Goal: Information Seeking & Learning: Check status

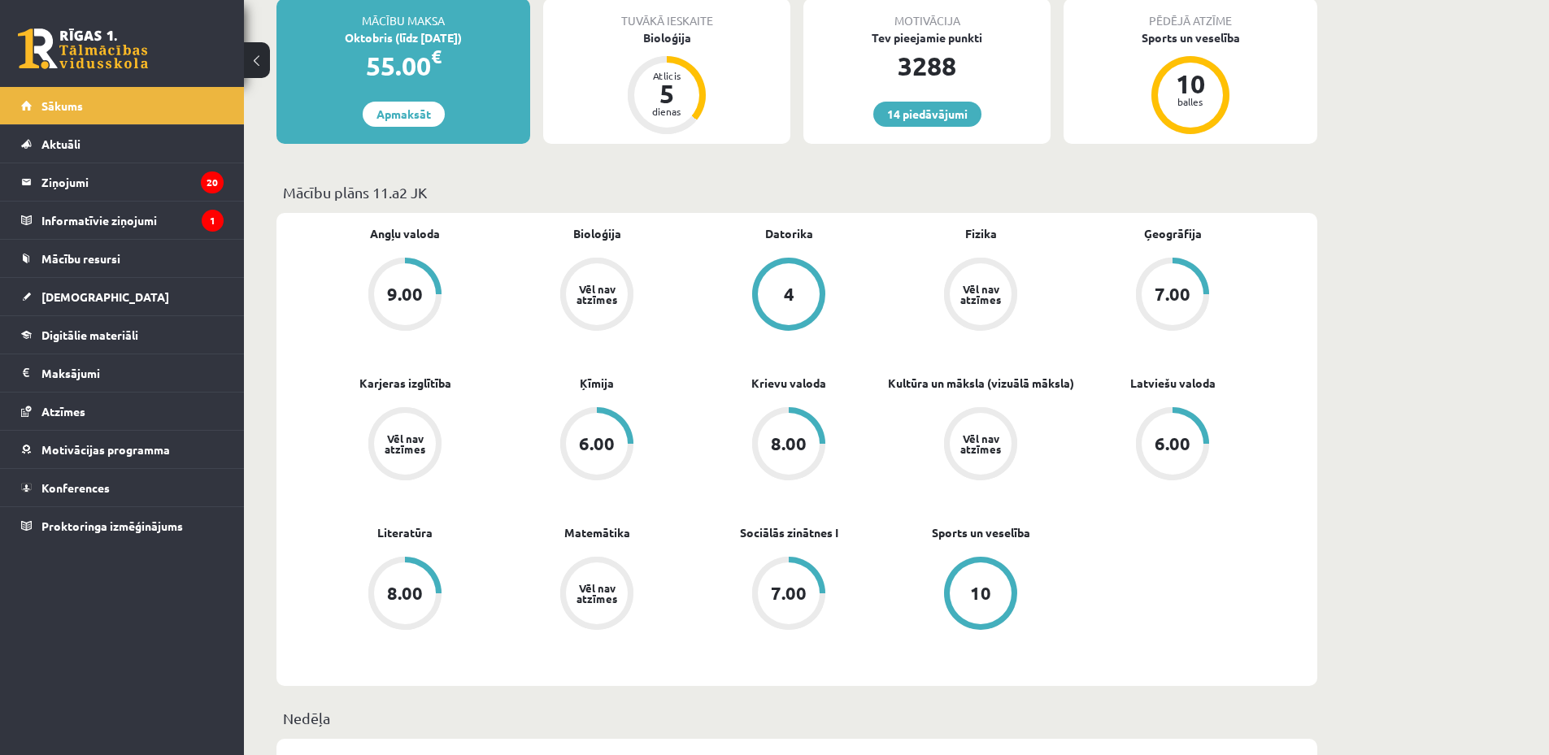
scroll to position [406, 0]
click at [1171, 437] on div "6.00" at bounding box center [1172, 442] width 36 height 18
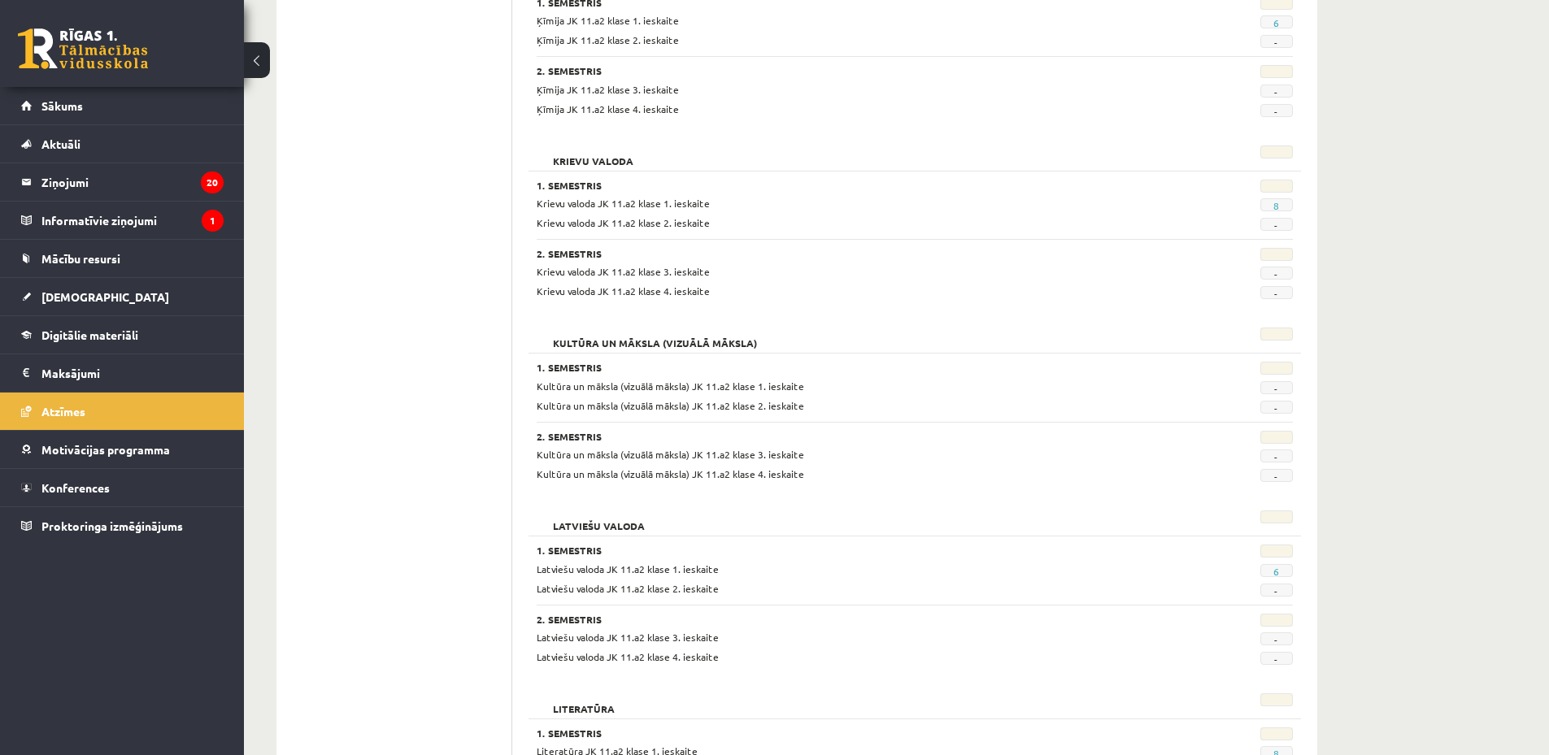
scroll to position [1219, 0]
click at [1278, 566] on link "6" at bounding box center [1276, 570] width 6 height 13
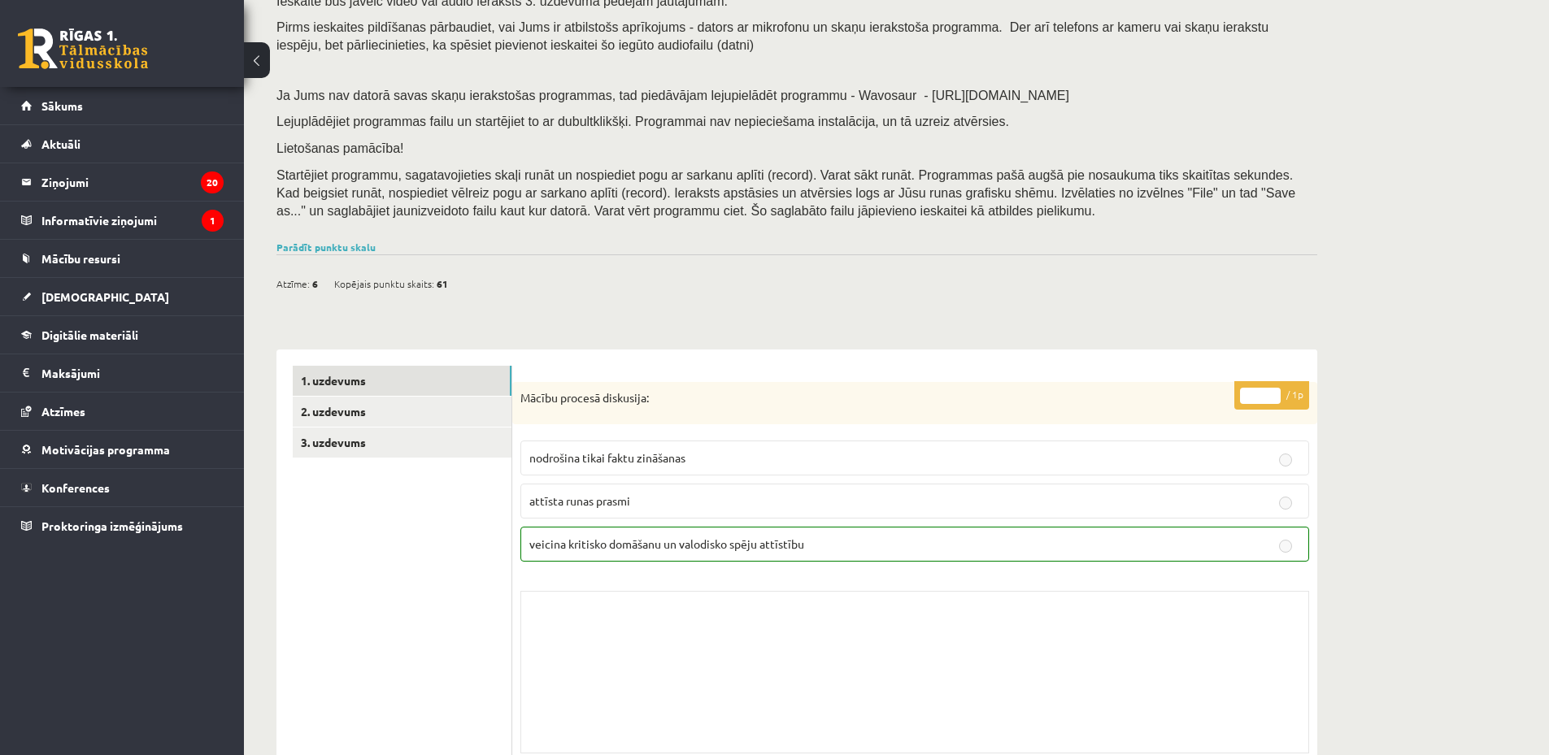
scroll to position [163, 0]
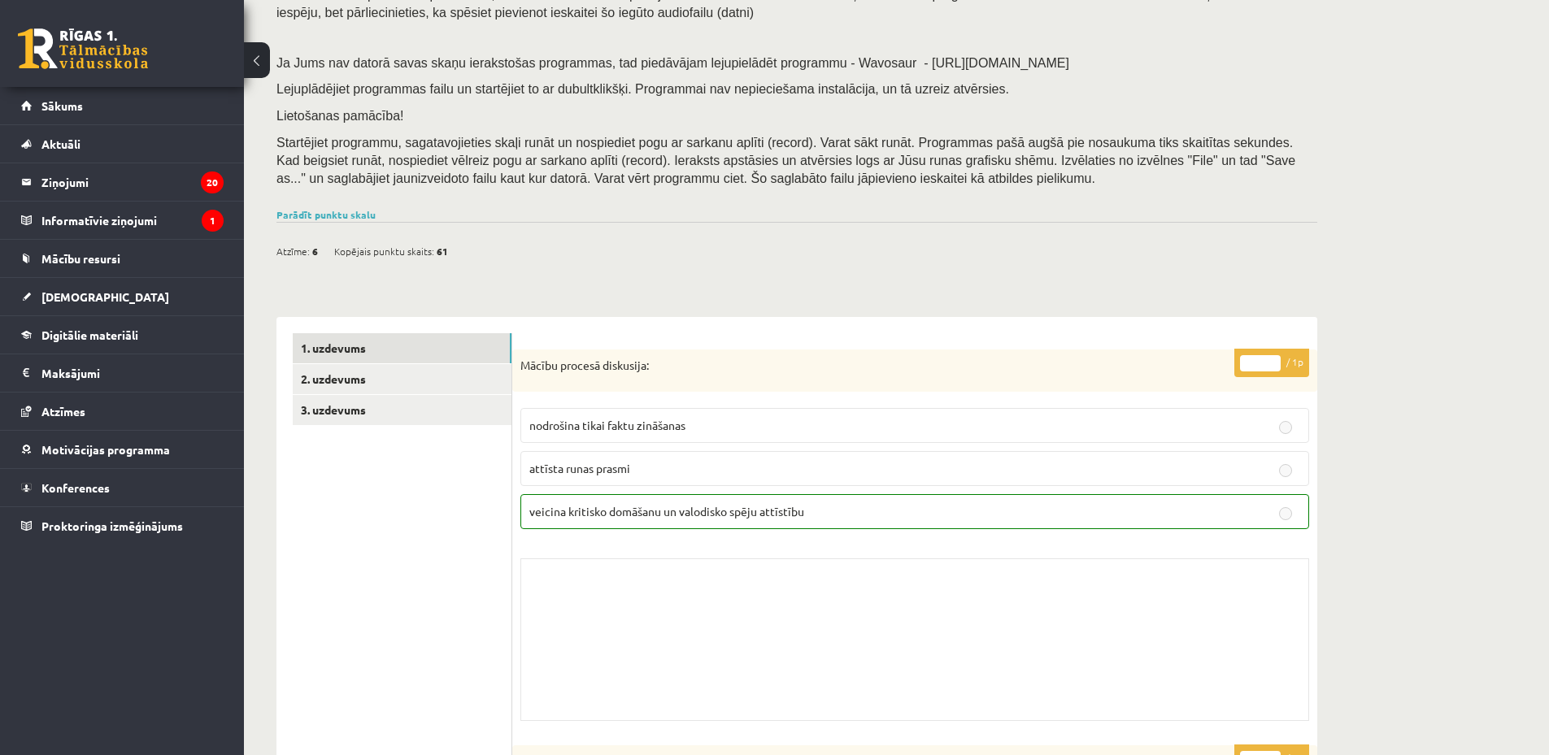
click at [359, 212] on link "Parādīt punktu skalu" at bounding box center [325, 214] width 99 height 13
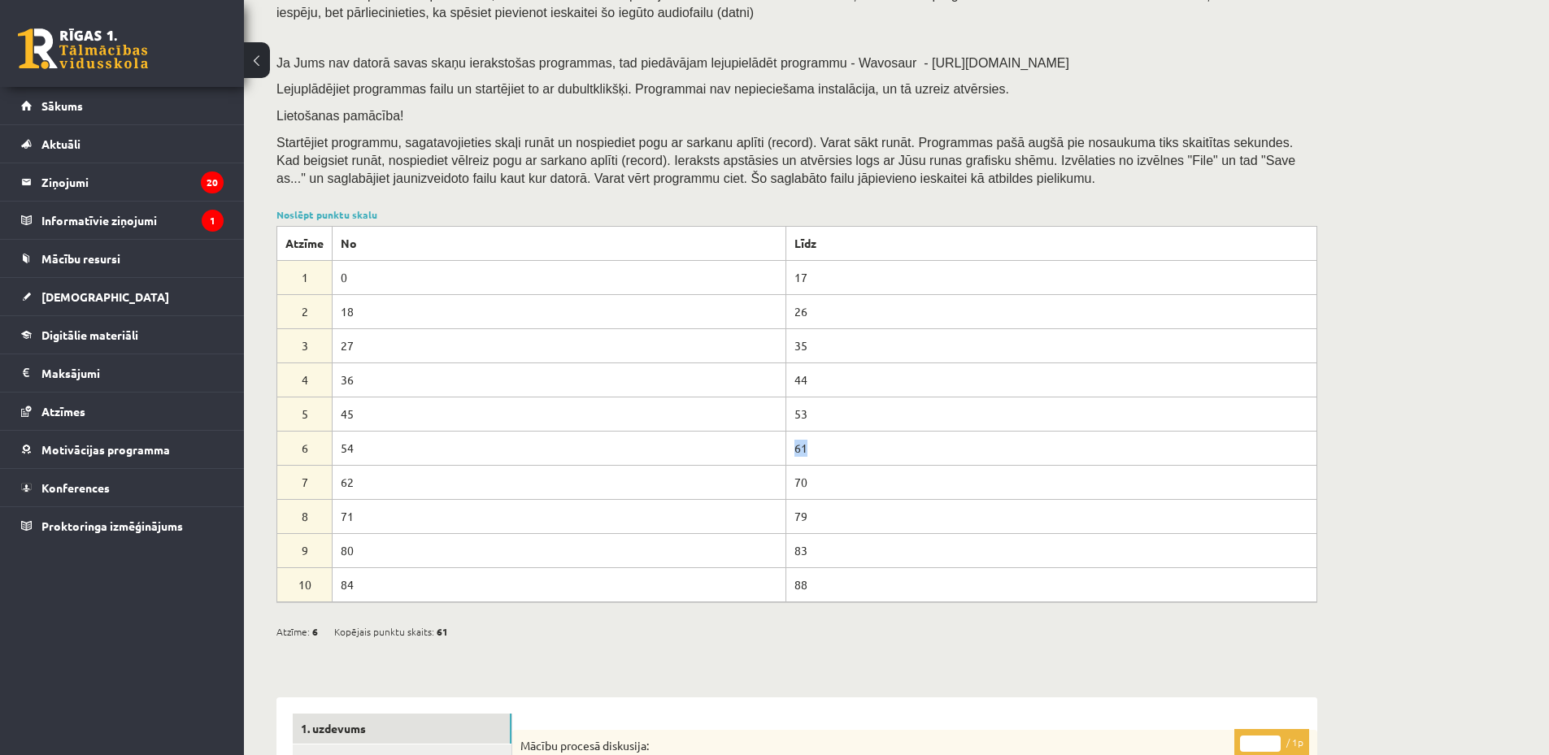
drag, startPoint x: 780, startPoint y: 450, endPoint x: 763, endPoint y: 457, distance: 18.3
click at [819, 447] on td "61" at bounding box center [1050, 449] width 531 height 34
drag, startPoint x: 336, startPoint y: 491, endPoint x: 371, endPoint y: 491, distance: 35.0
click at [371, 491] on td "62" at bounding box center [560, 483] width 454 height 34
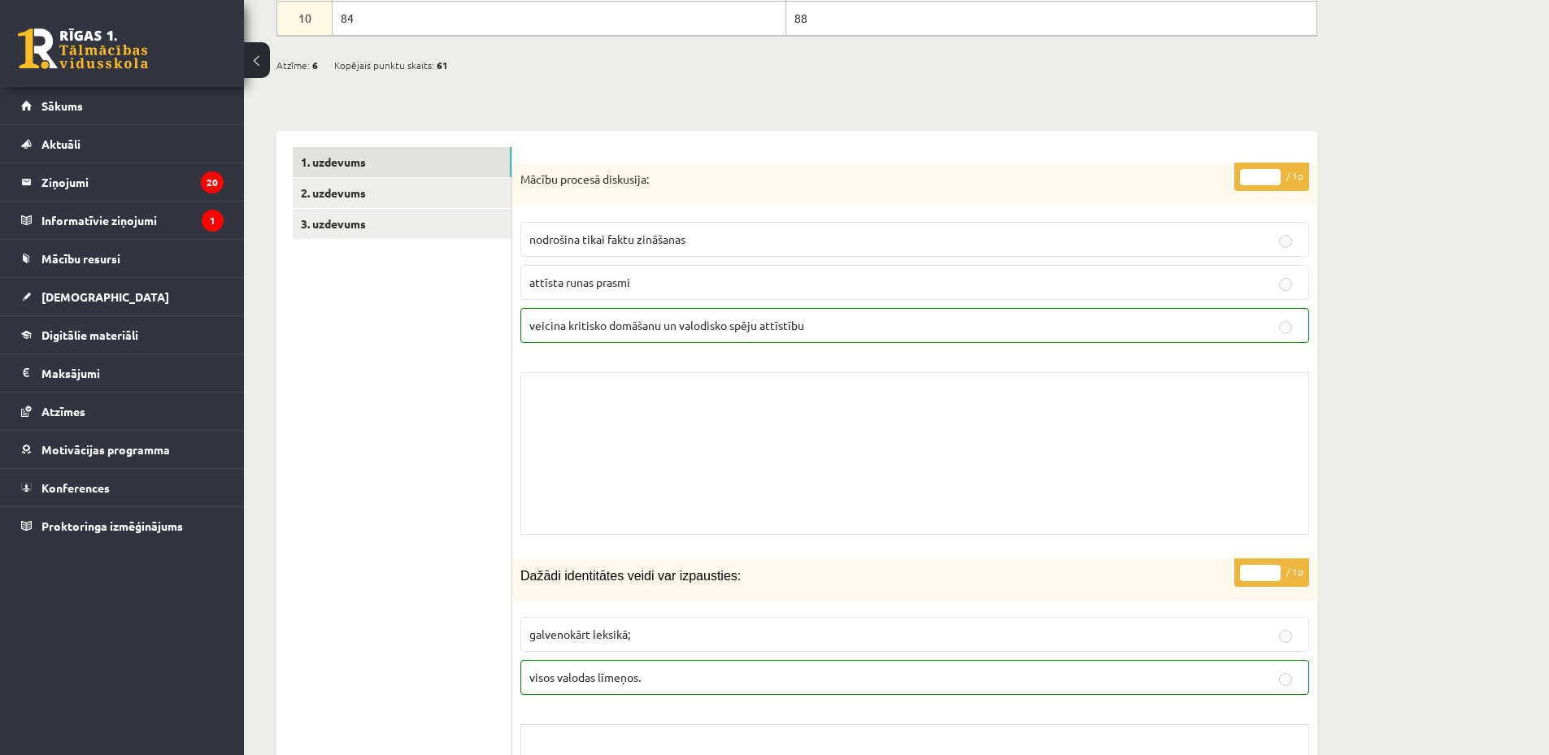
scroll to position [732, 0]
click at [407, 231] on link "3. uzdevums" at bounding box center [402, 221] width 219 height 30
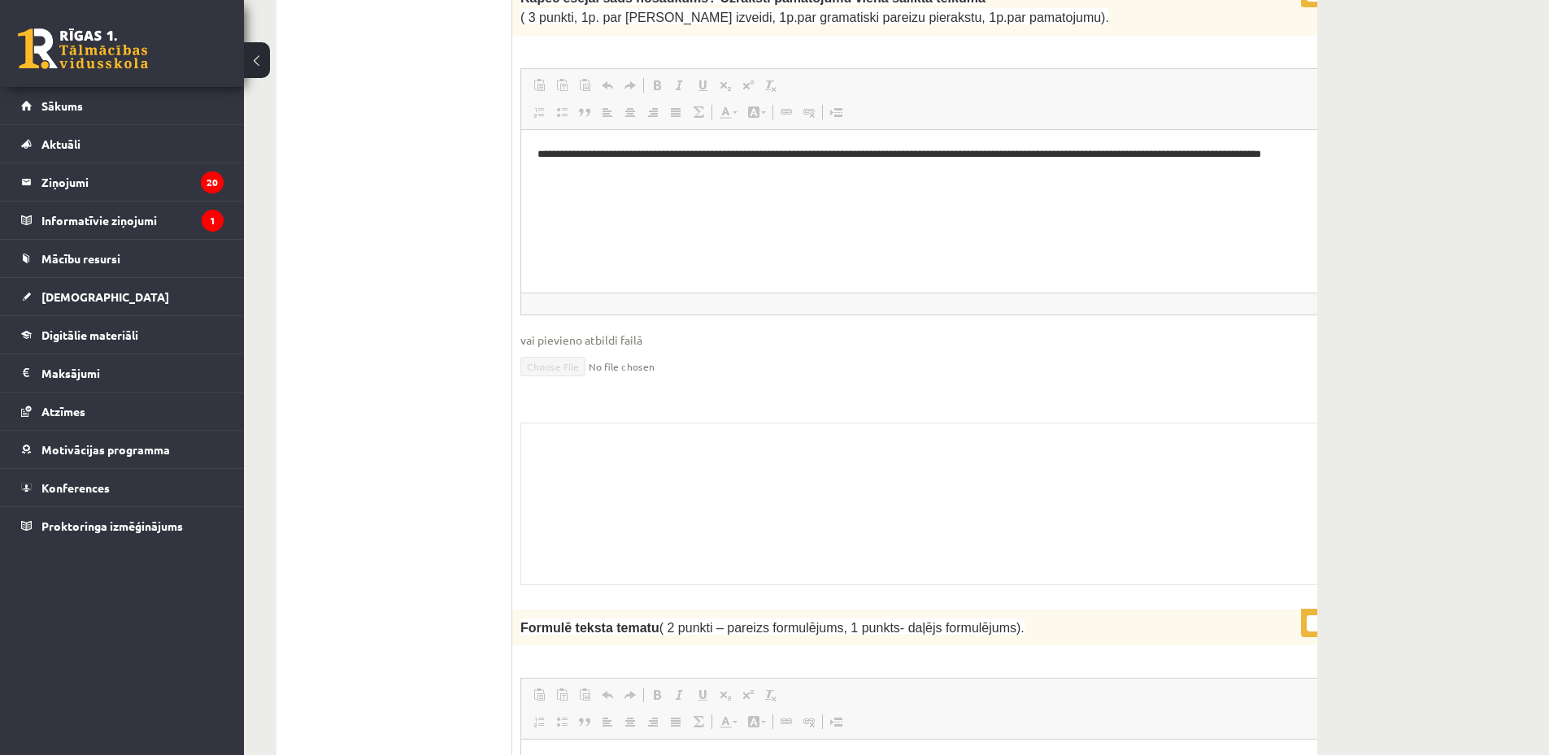
scroll to position [1945, 0]
click at [109, 49] on link at bounding box center [83, 48] width 130 height 41
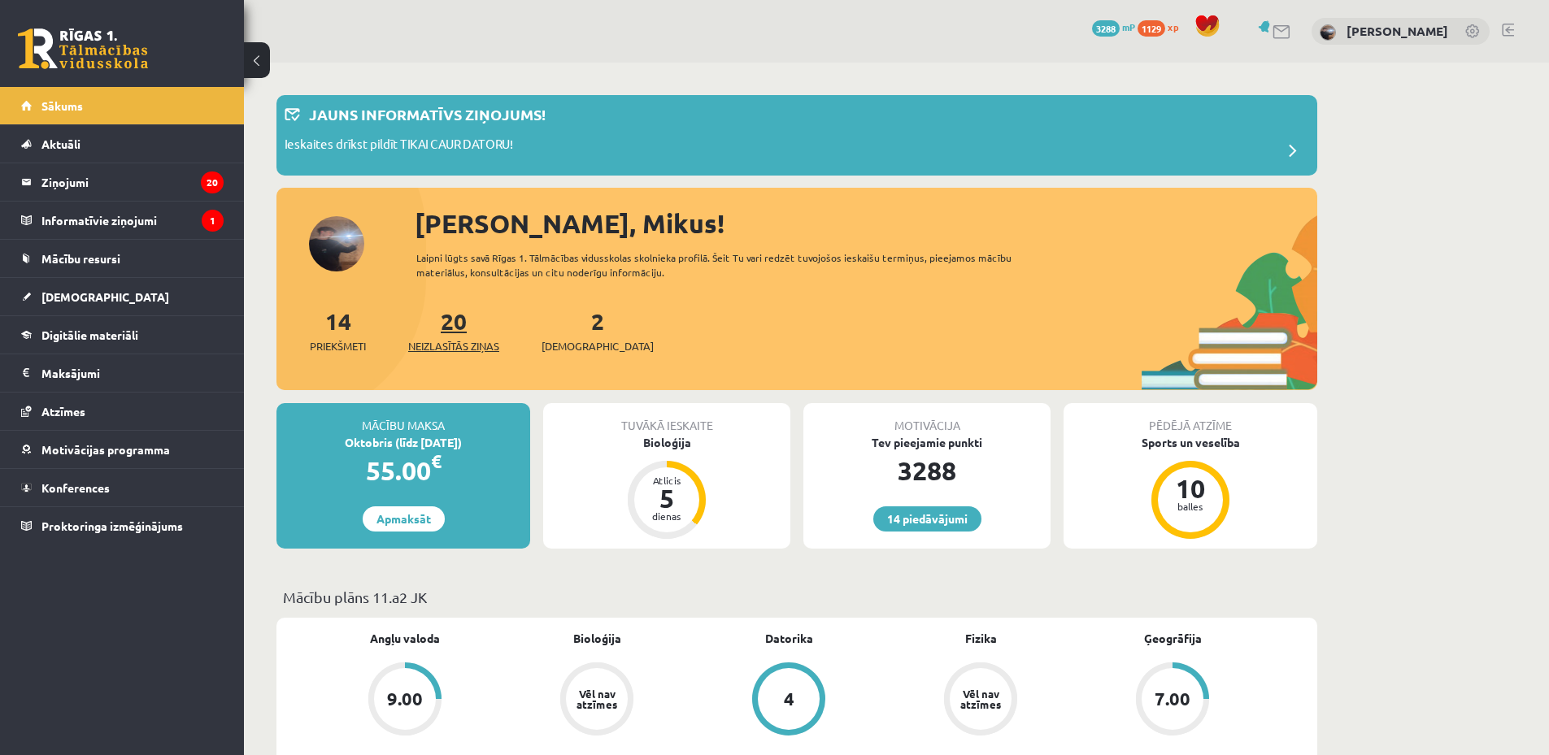
click at [459, 327] on link "20 Neizlasītās ziņas" at bounding box center [453, 330] width 91 height 48
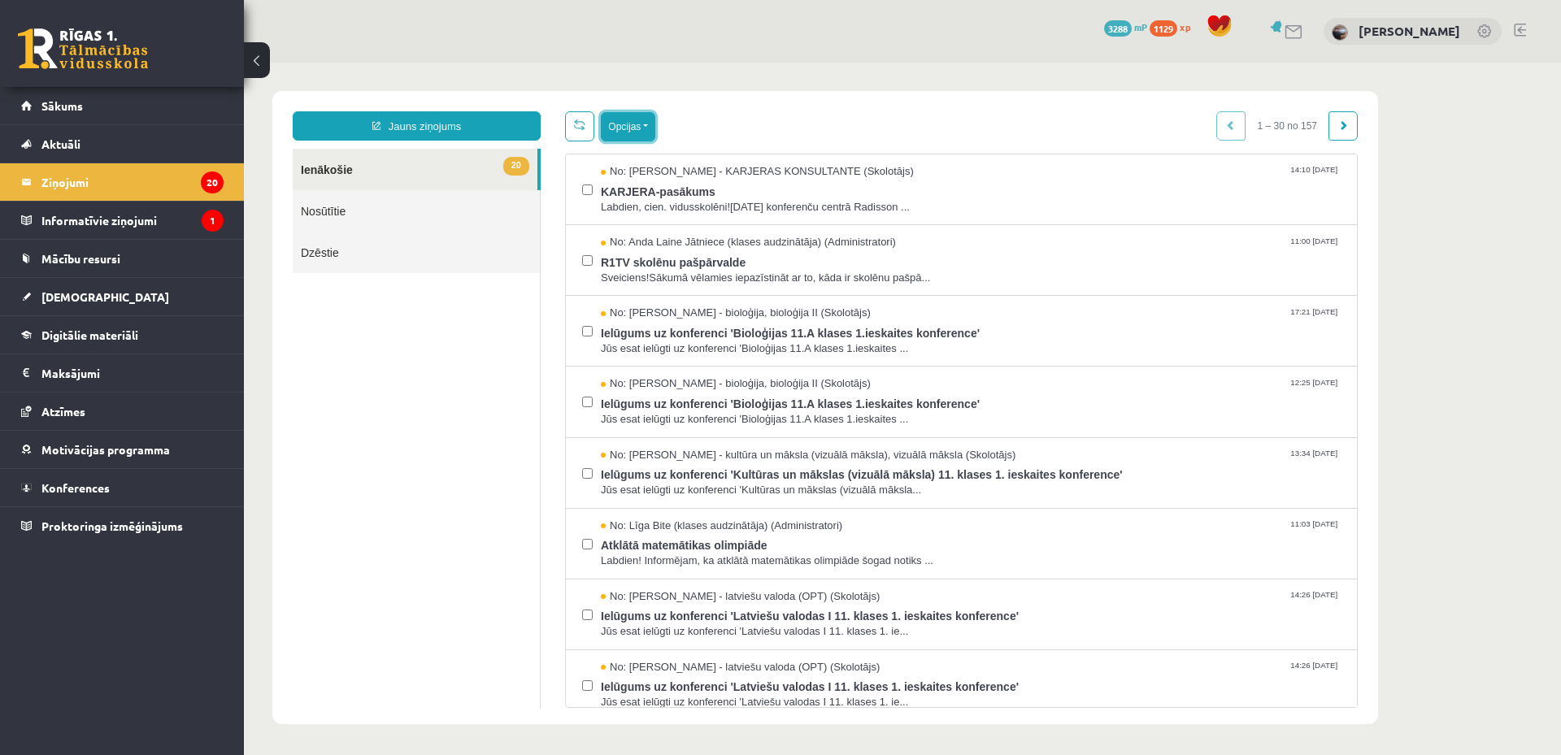
click at [646, 131] on button "Opcijas" at bounding box center [628, 126] width 54 height 29
click at [641, 208] on link "Atzīmēt visus kā lasītus" at bounding box center [728, 207] width 214 height 16
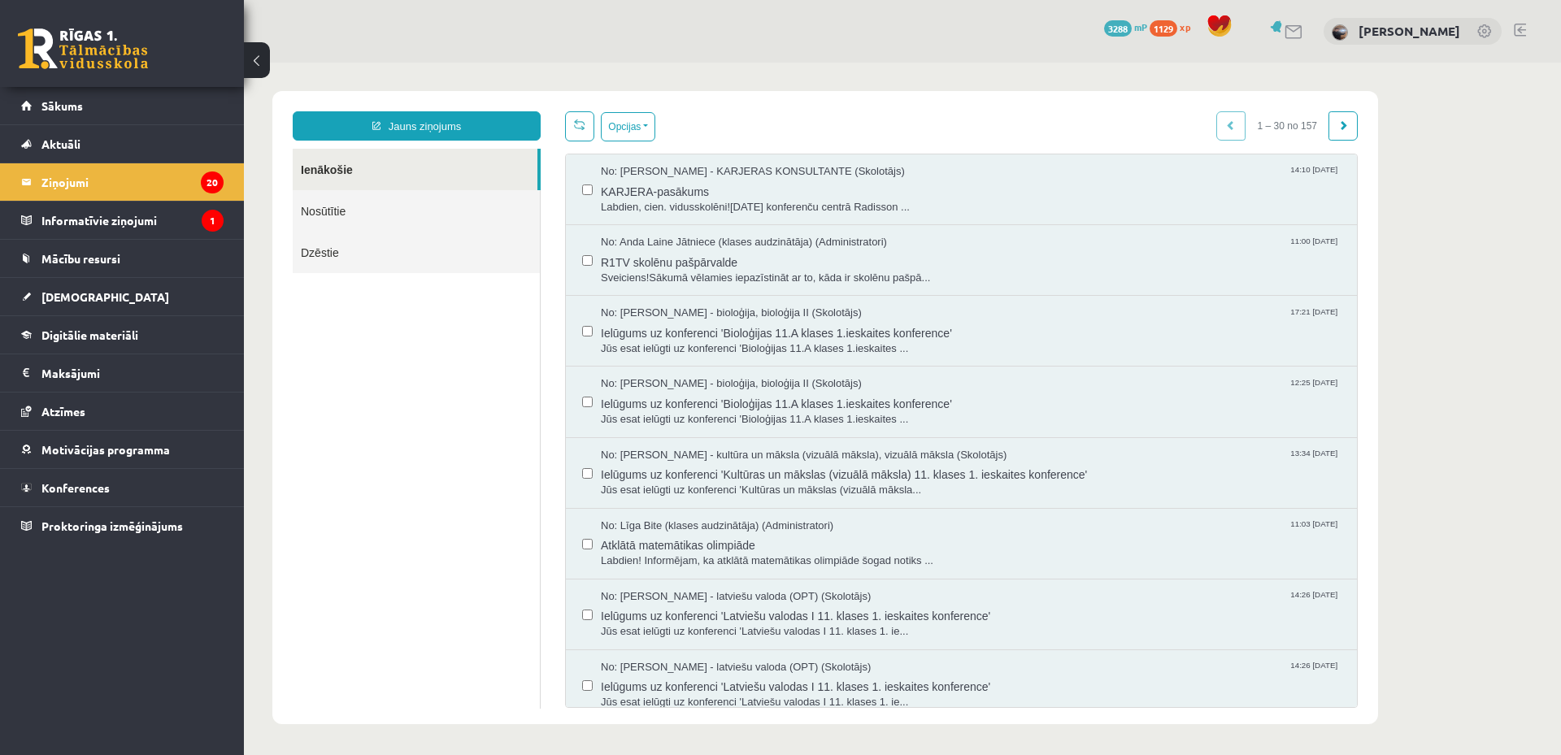
click at [56, 27] on div "0 Dāvanas 3288 mP 1129 xp" at bounding box center [122, 43] width 244 height 87
click at [72, 49] on link at bounding box center [83, 48] width 130 height 41
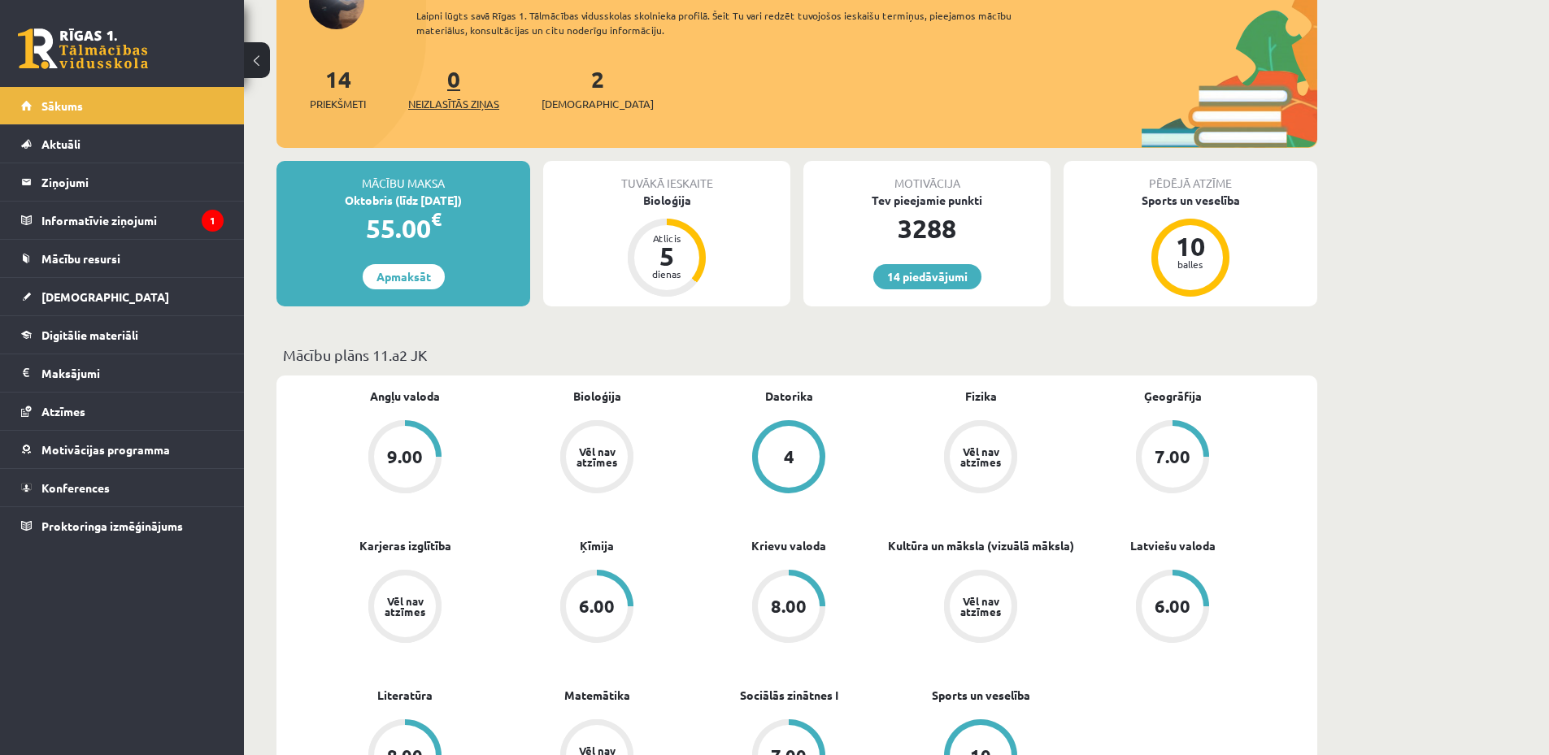
scroll to position [244, 0]
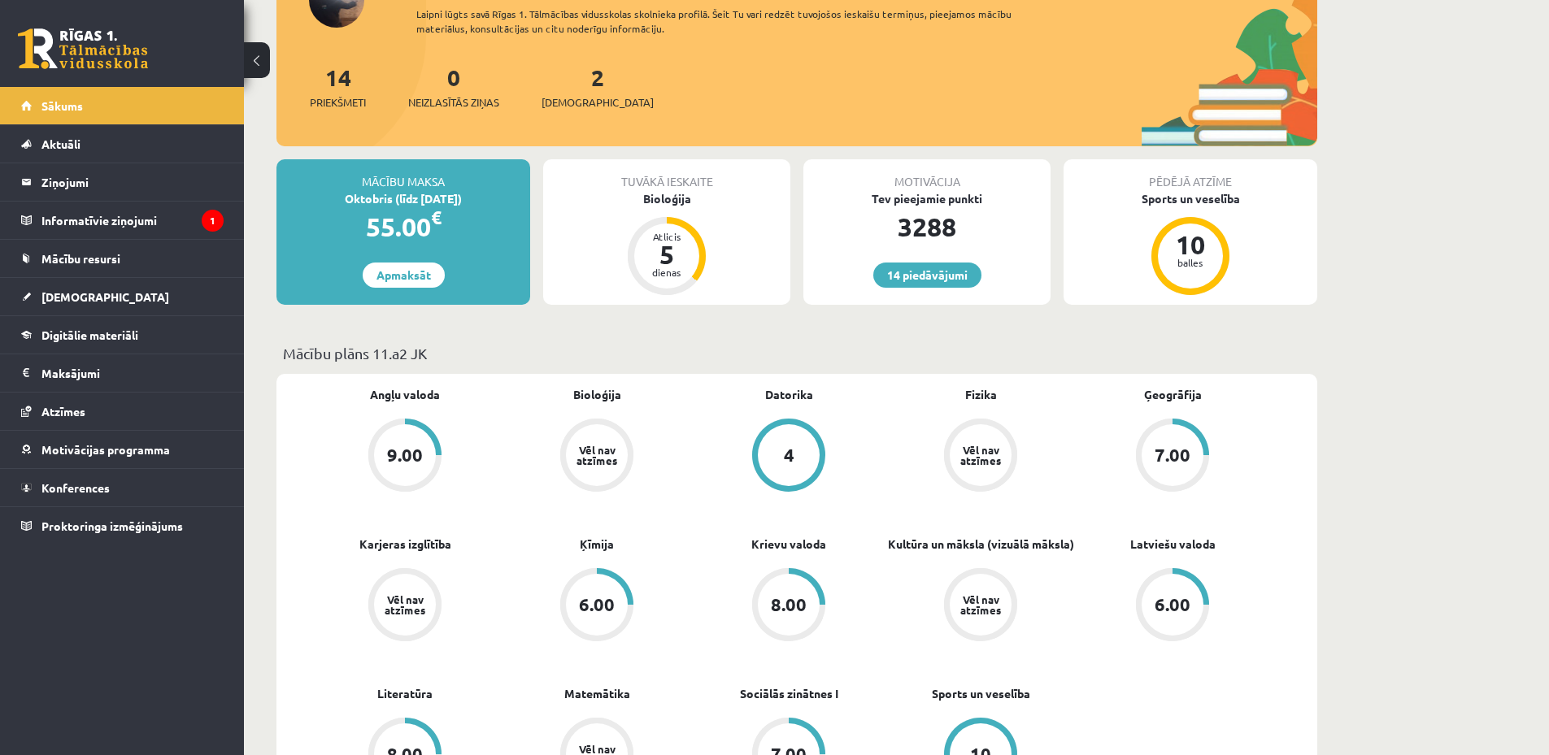
click at [792, 454] on div "4" at bounding box center [789, 455] width 11 height 18
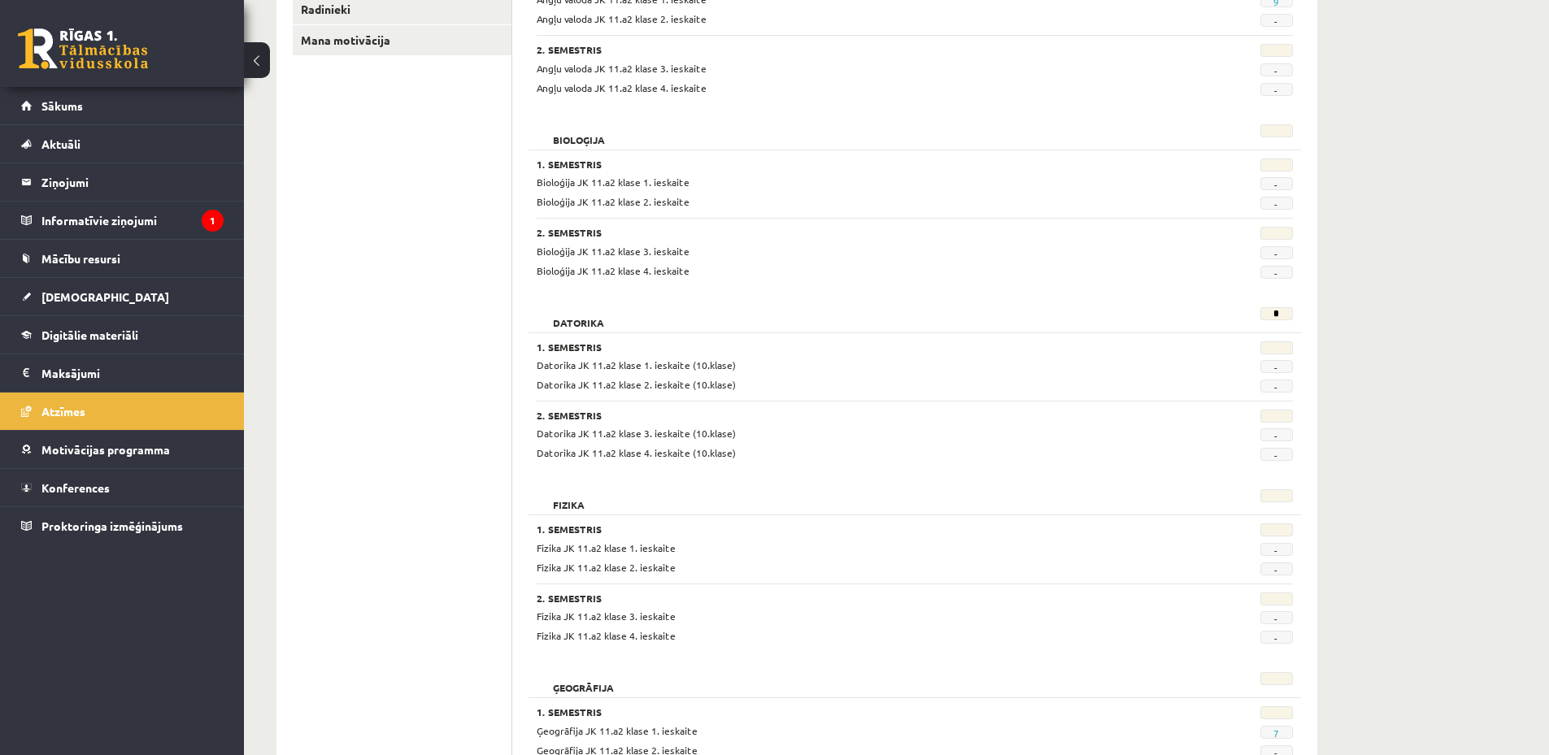
scroll to position [325, 0]
click at [127, 284] on link "[DEMOGRAPHIC_DATA]" at bounding box center [122, 296] width 202 height 37
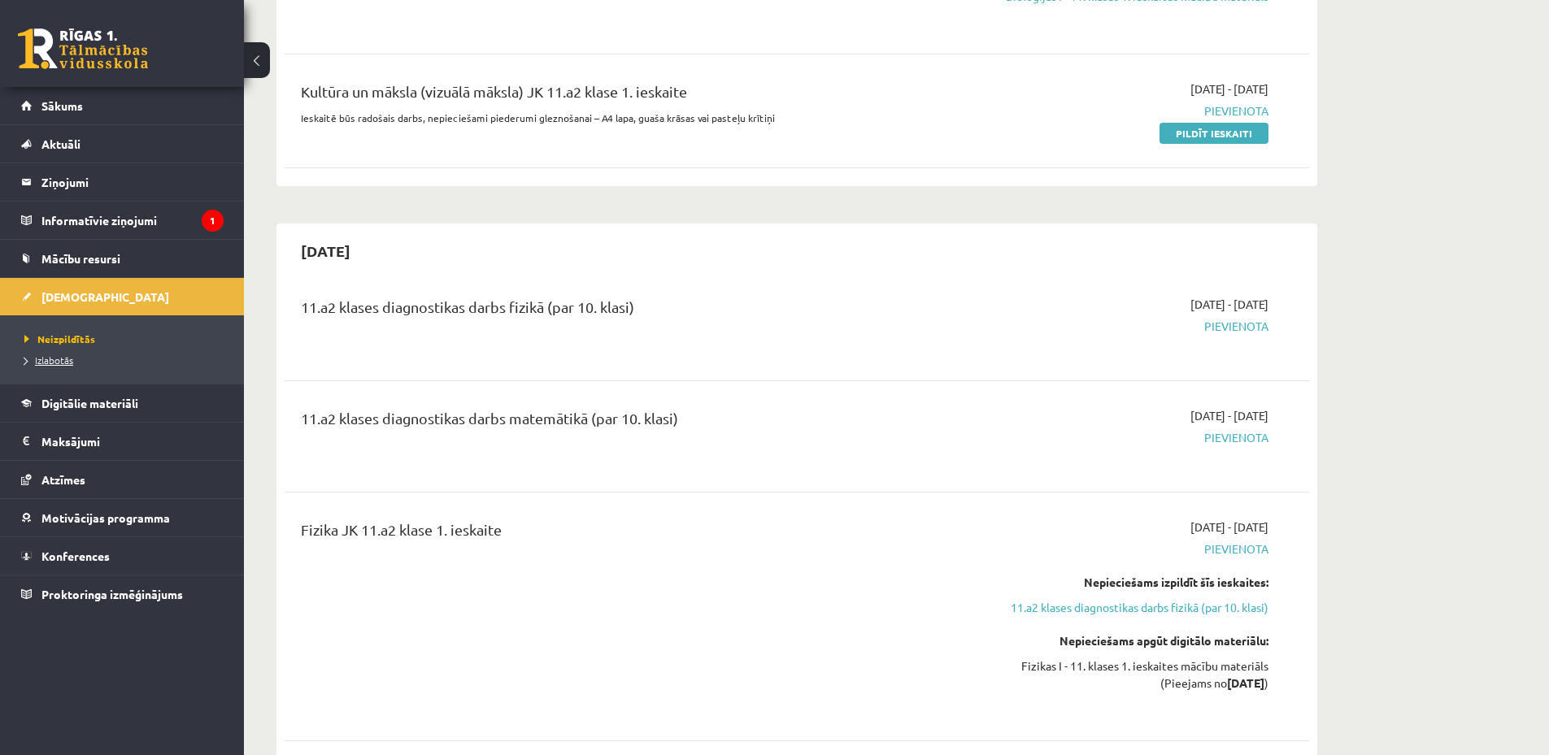
click at [54, 363] on span "Izlabotās" at bounding box center [48, 360] width 49 height 13
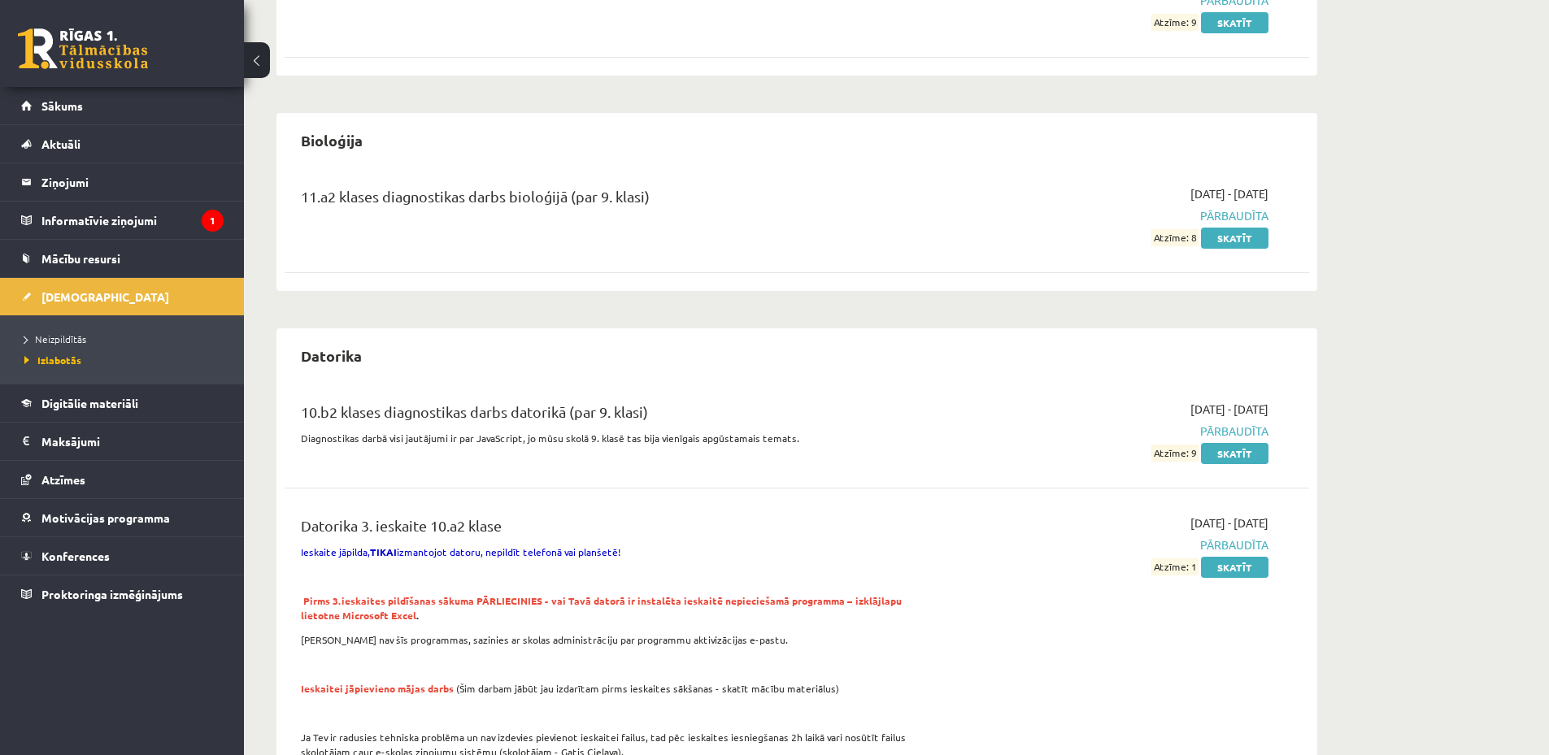
scroll to position [1219, 0]
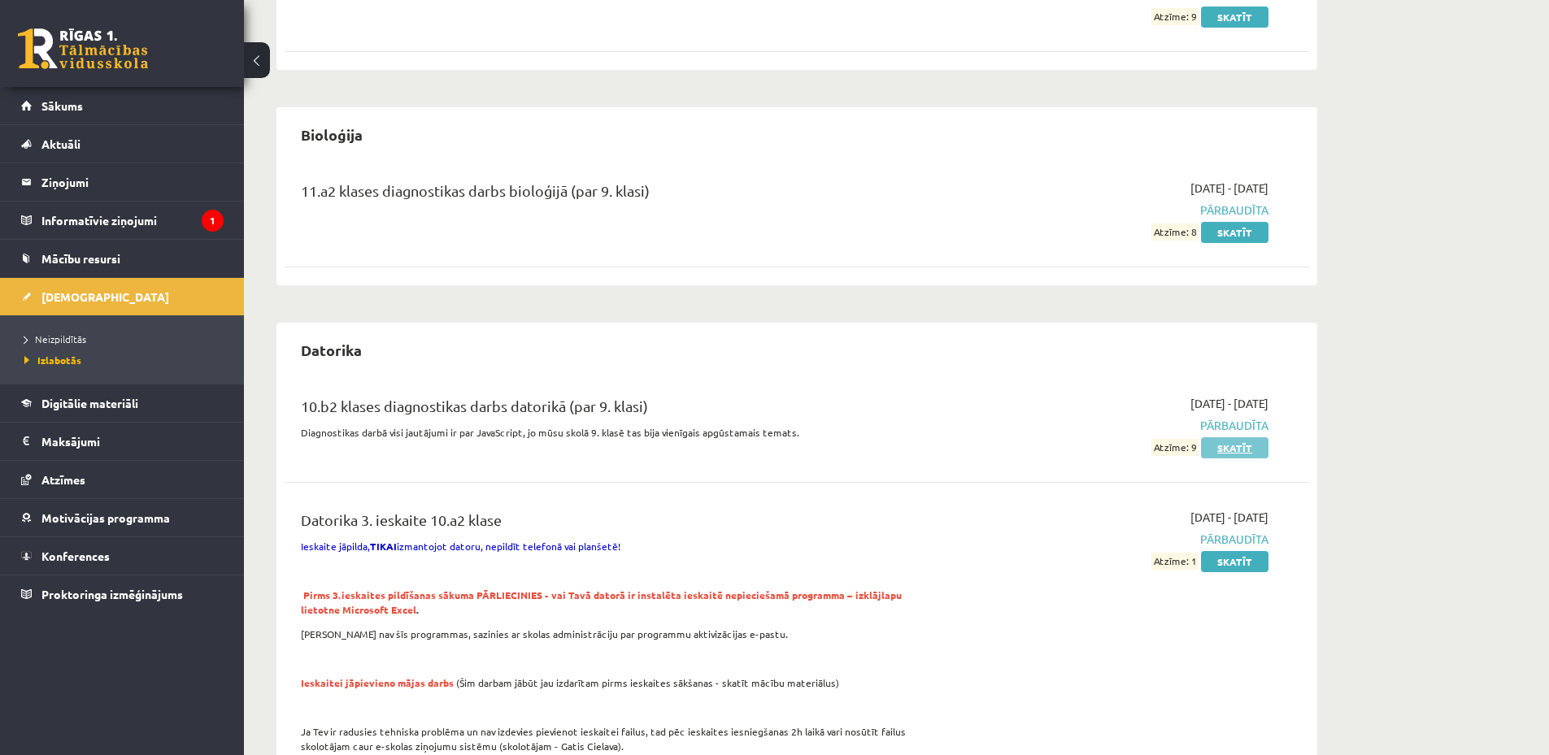
click at [1237, 446] on link "Skatīt" at bounding box center [1234, 447] width 67 height 21
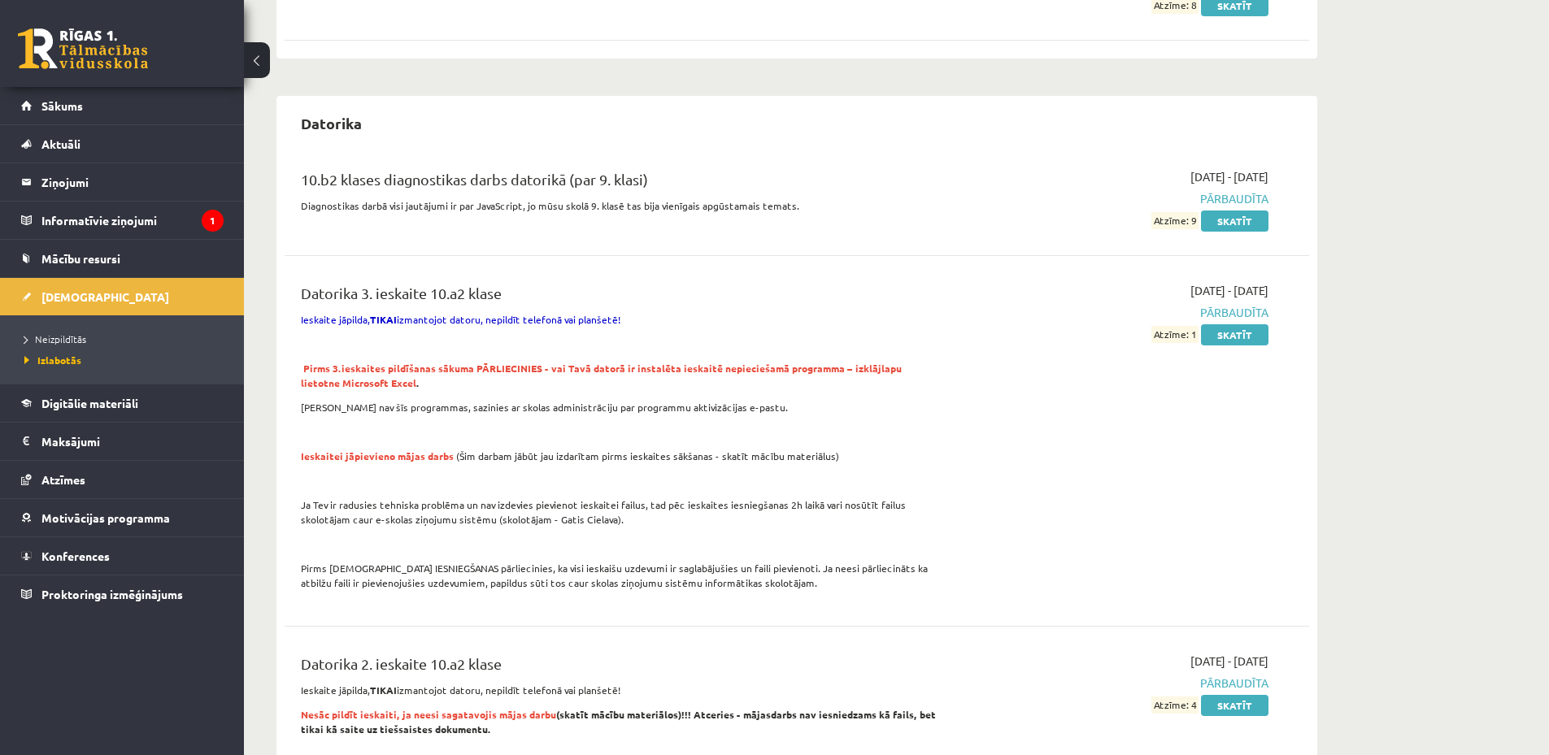
scroll to position [1463, 0]
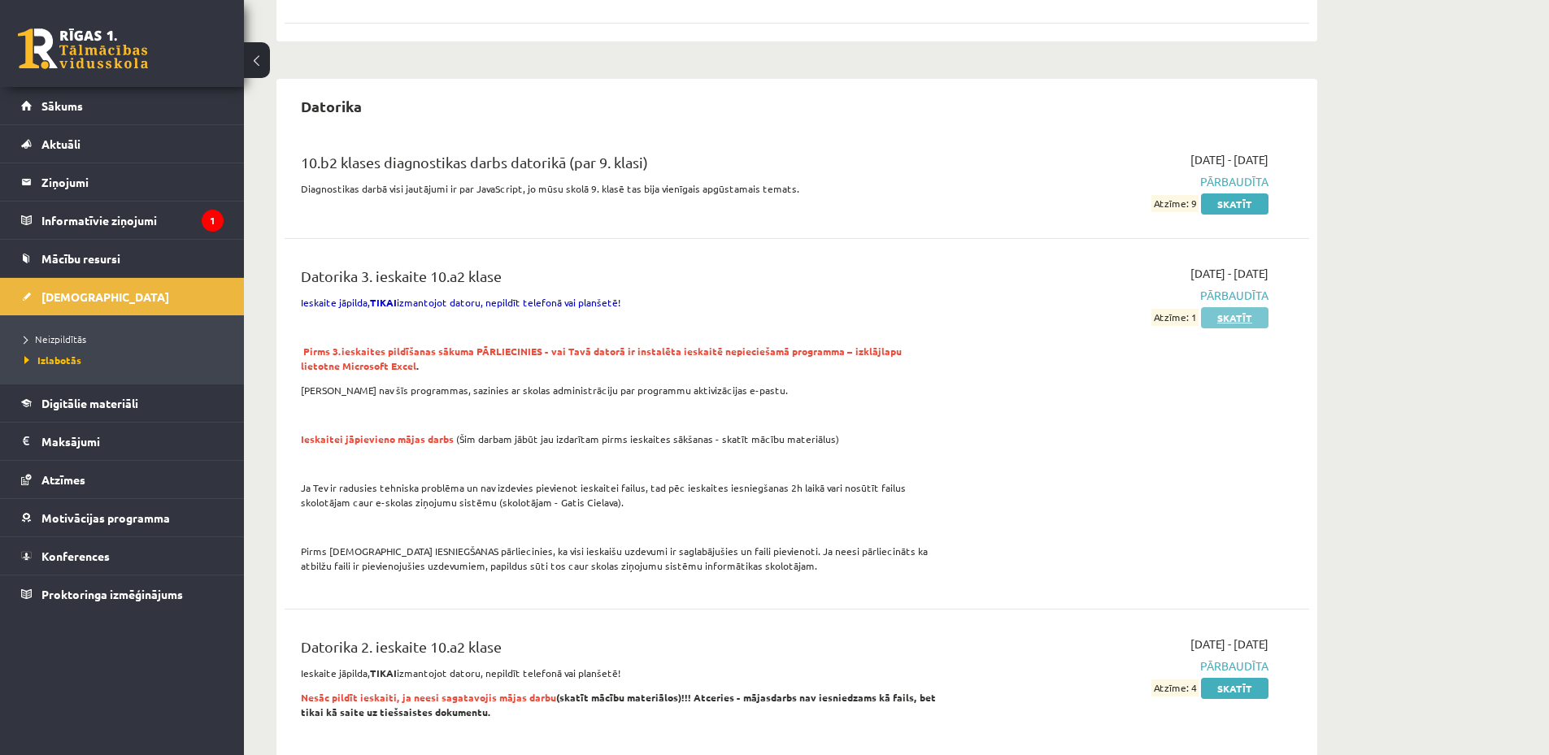
click at [1213, 321] on link "Skatīt" at bounding box center [1234, 317] width 67 height 21
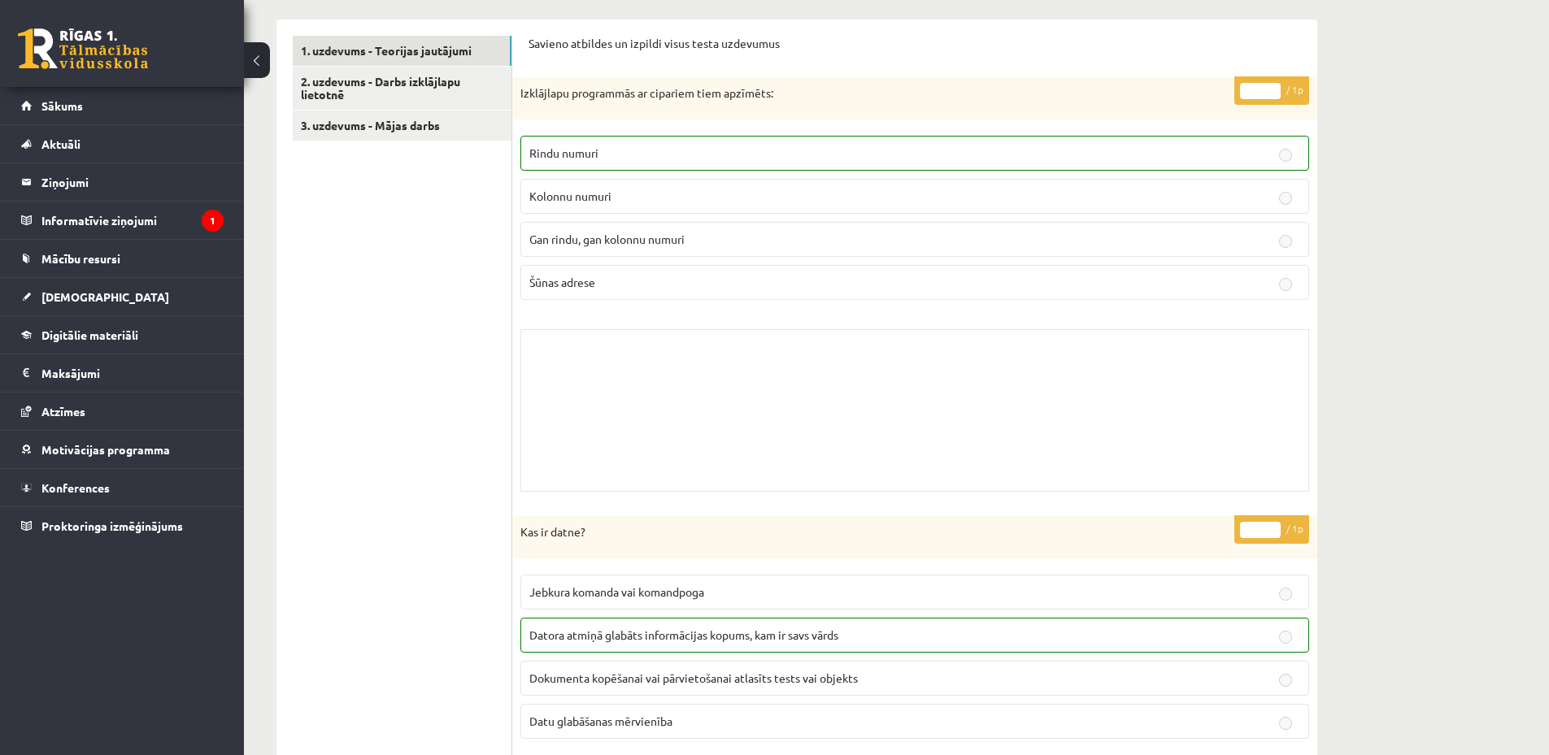
scroll to position [320, 0]
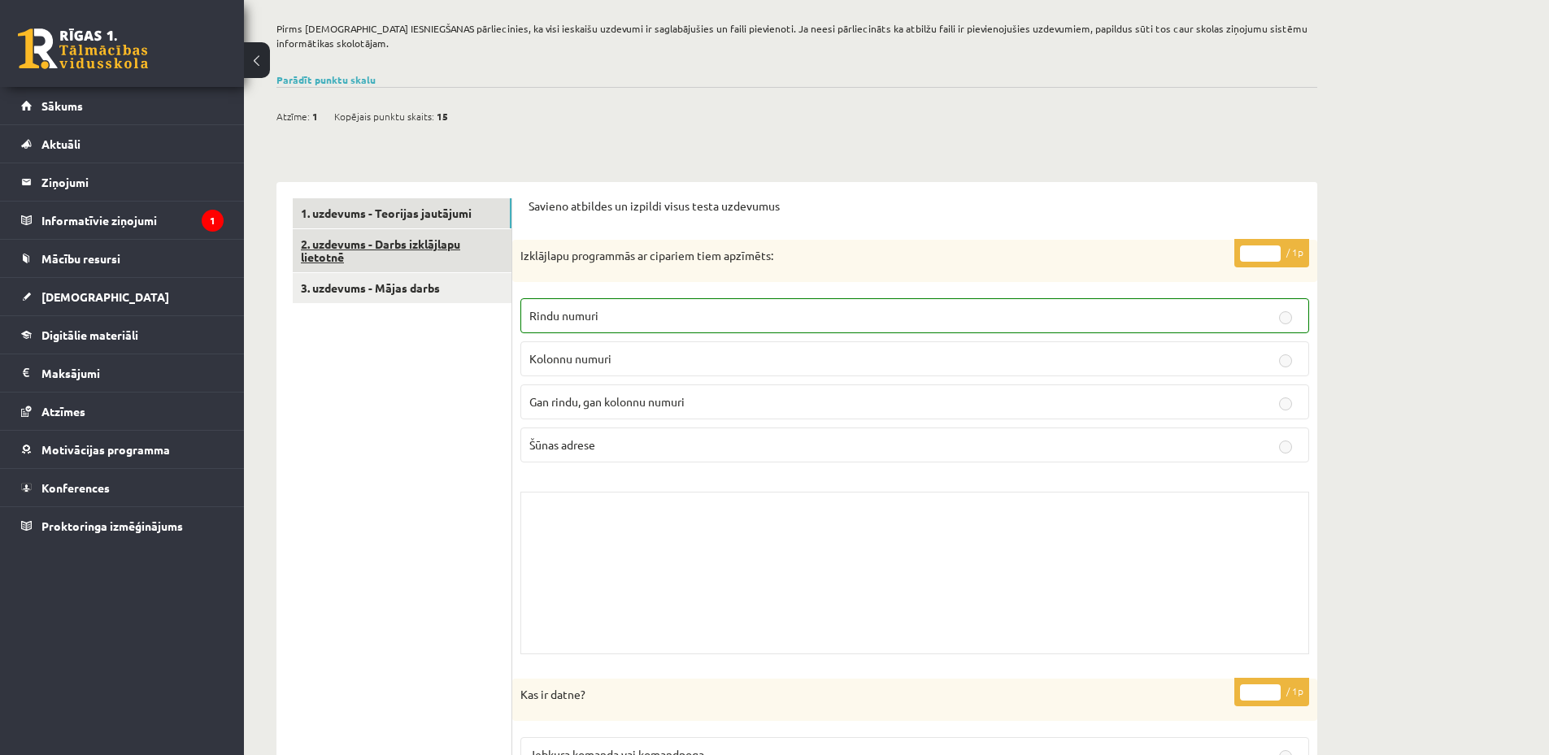
click at [373, 251] on link "2. uzdevums - Darbs izklājlapu lietotnē" at bounding box center [402, 251] width 219 height 44
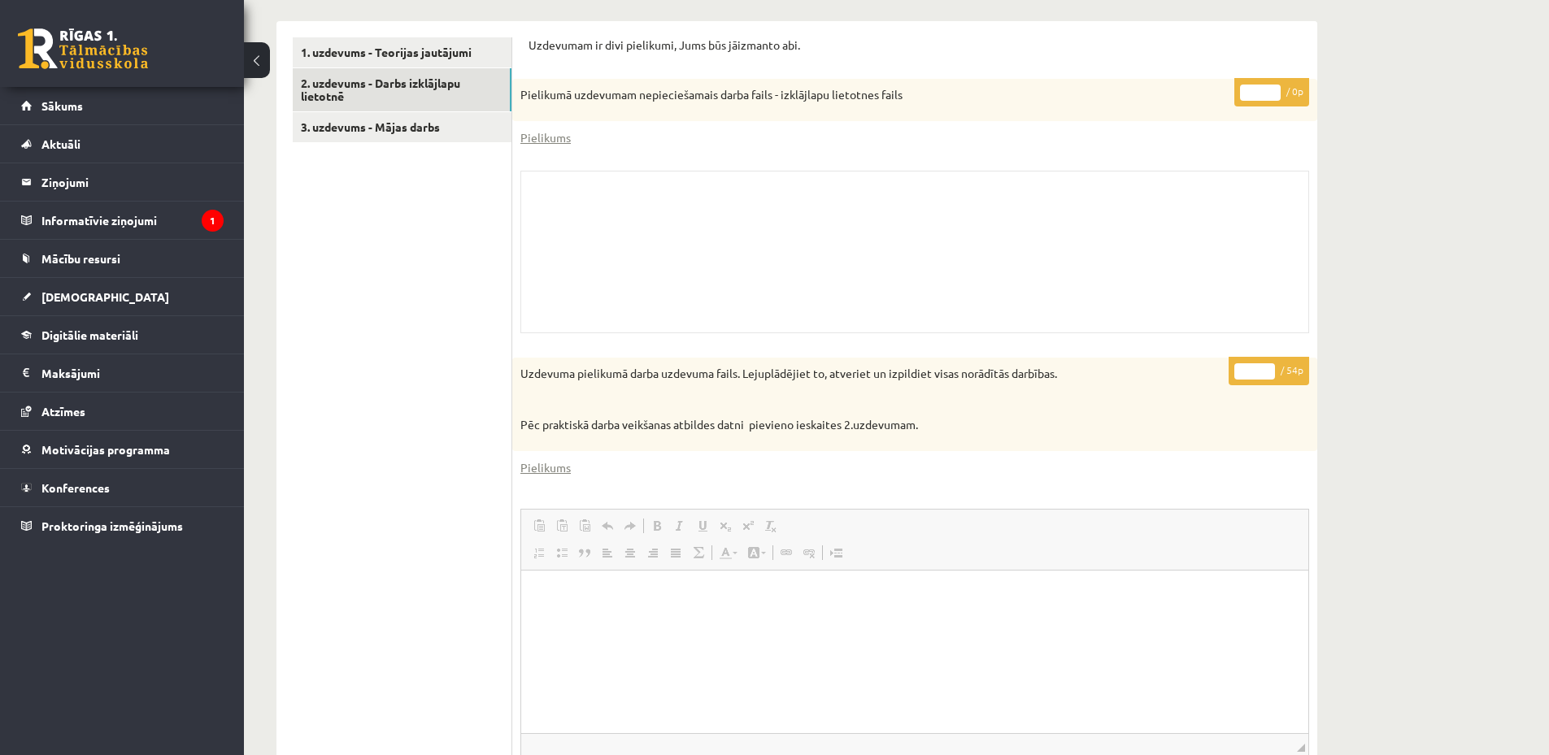
scroll to position [483, 0]
click at [361, 126] on link "3. uzdevums - Mājas darbs" at bounding box center [402, 126] width 219 height 30
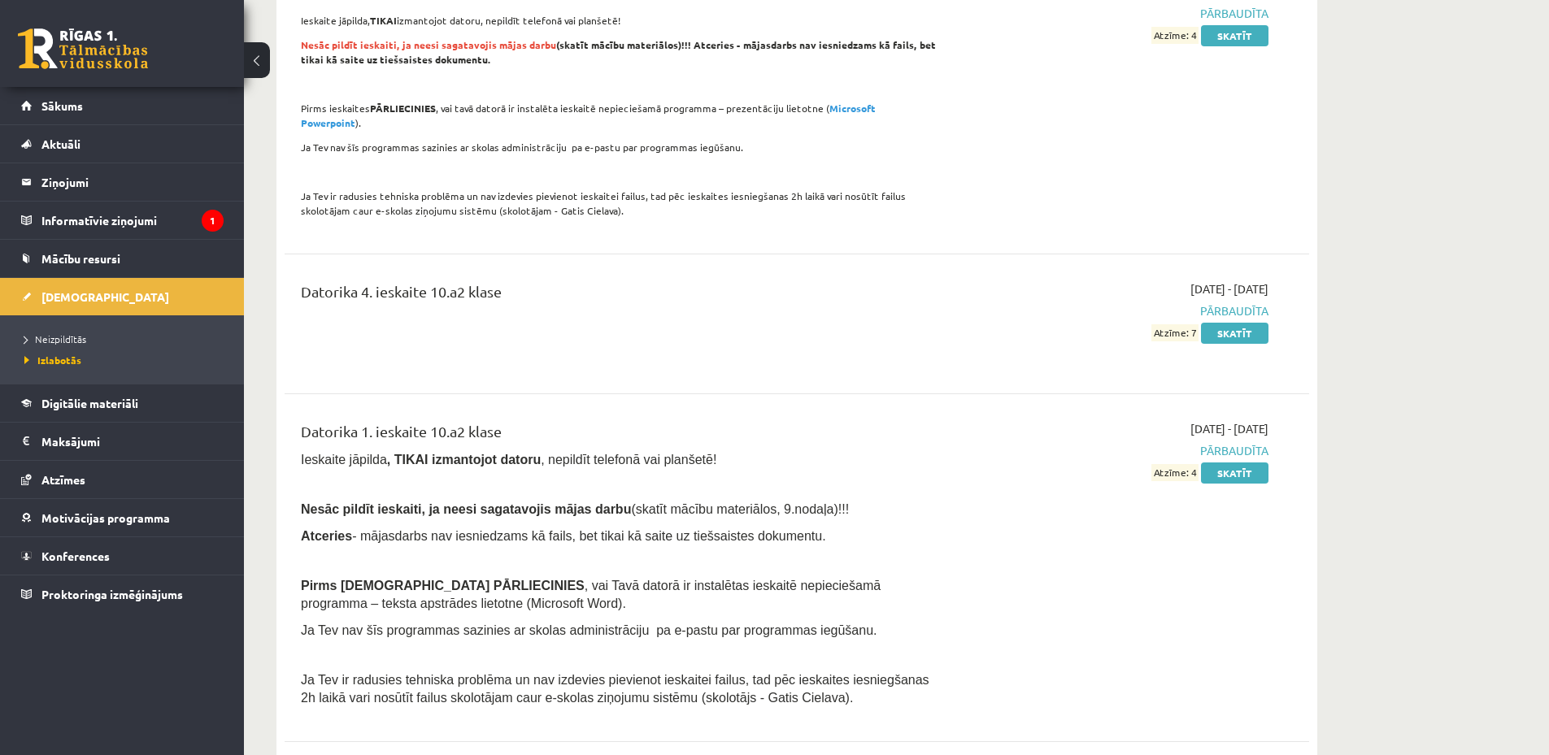
scroll to position [2114, 0]
